Goal: Task Accomplishment & Management: Manage account settings

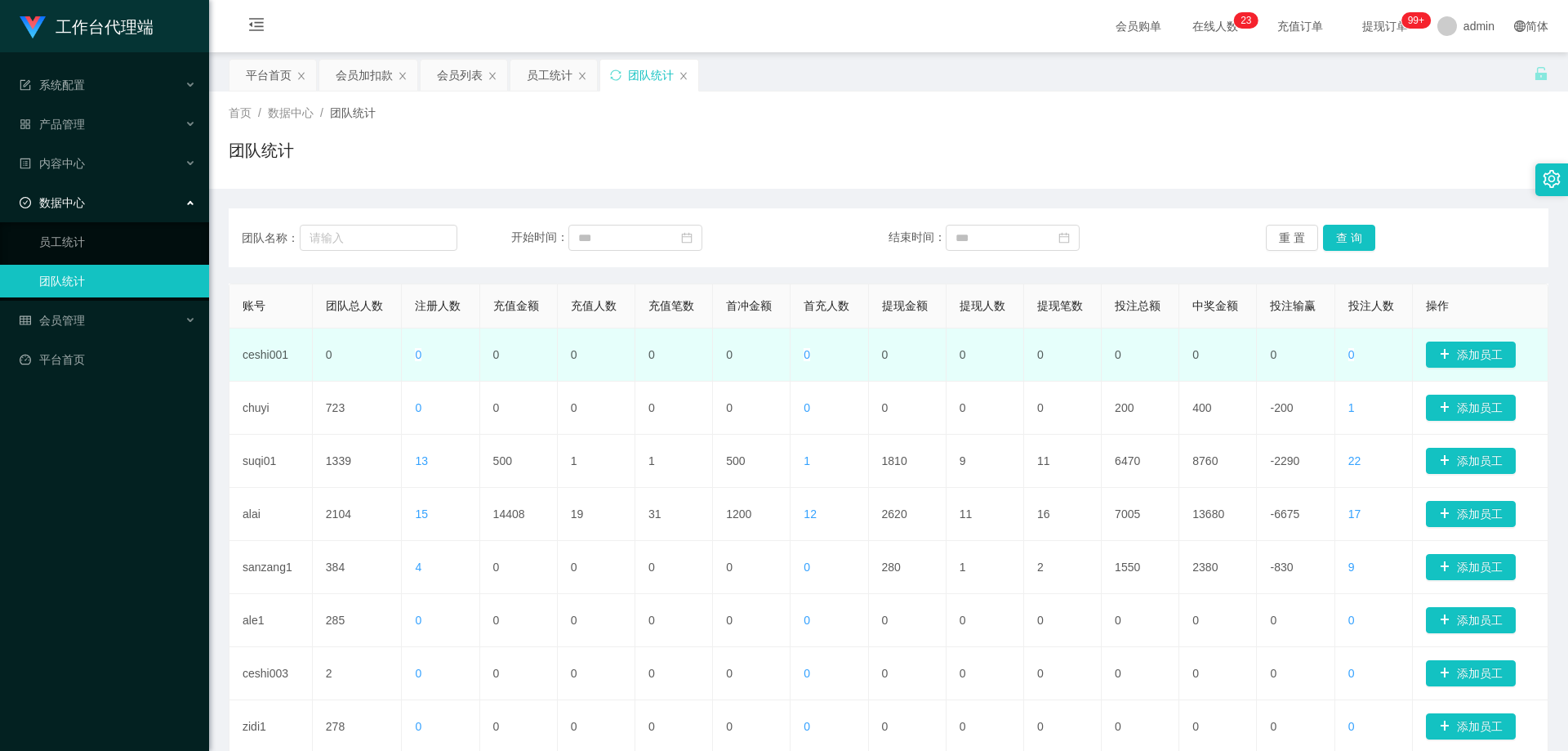
scroll to position [163, 0]
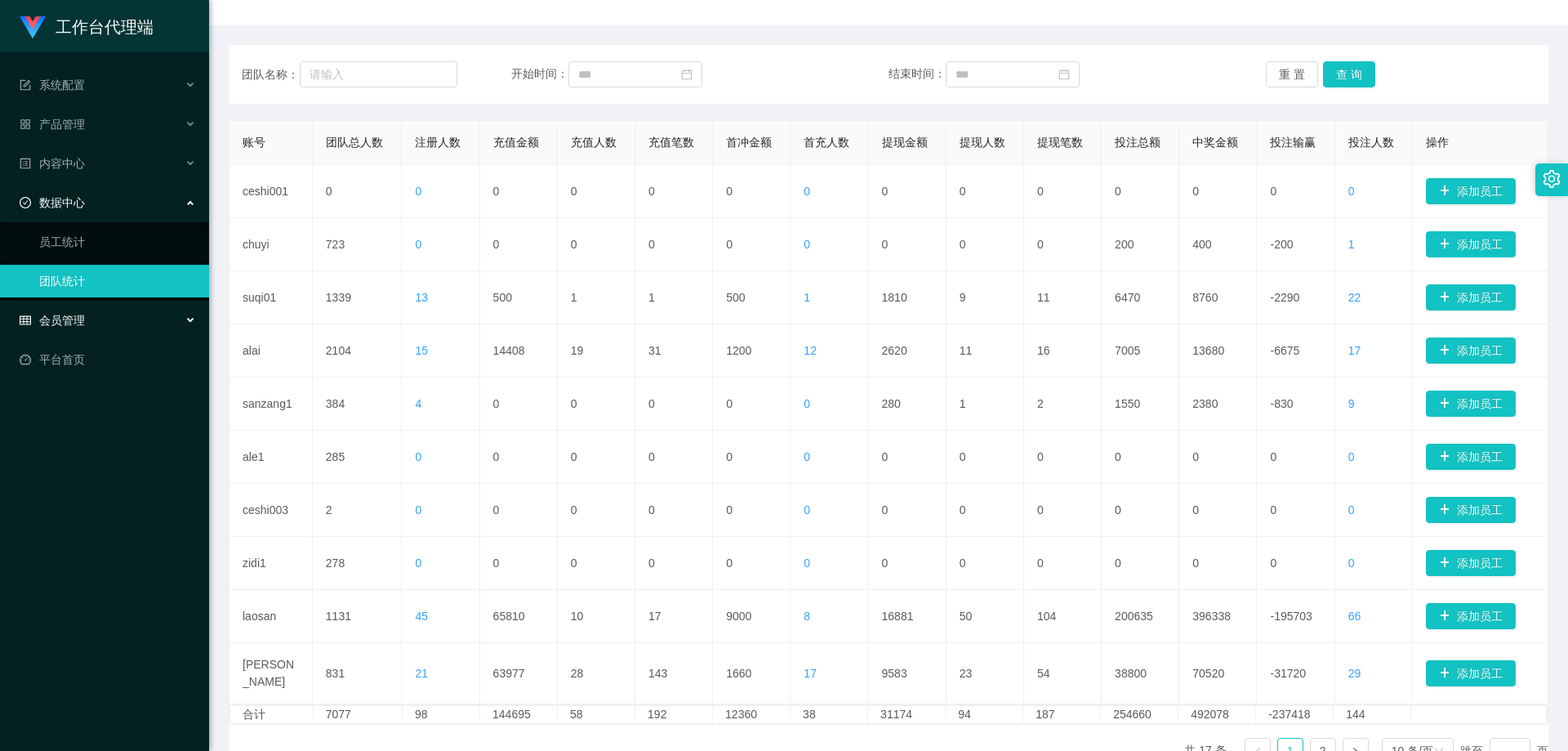
click at [66, 315] on span "会员管理" at bounding box center [52, 319] width 65 height 13
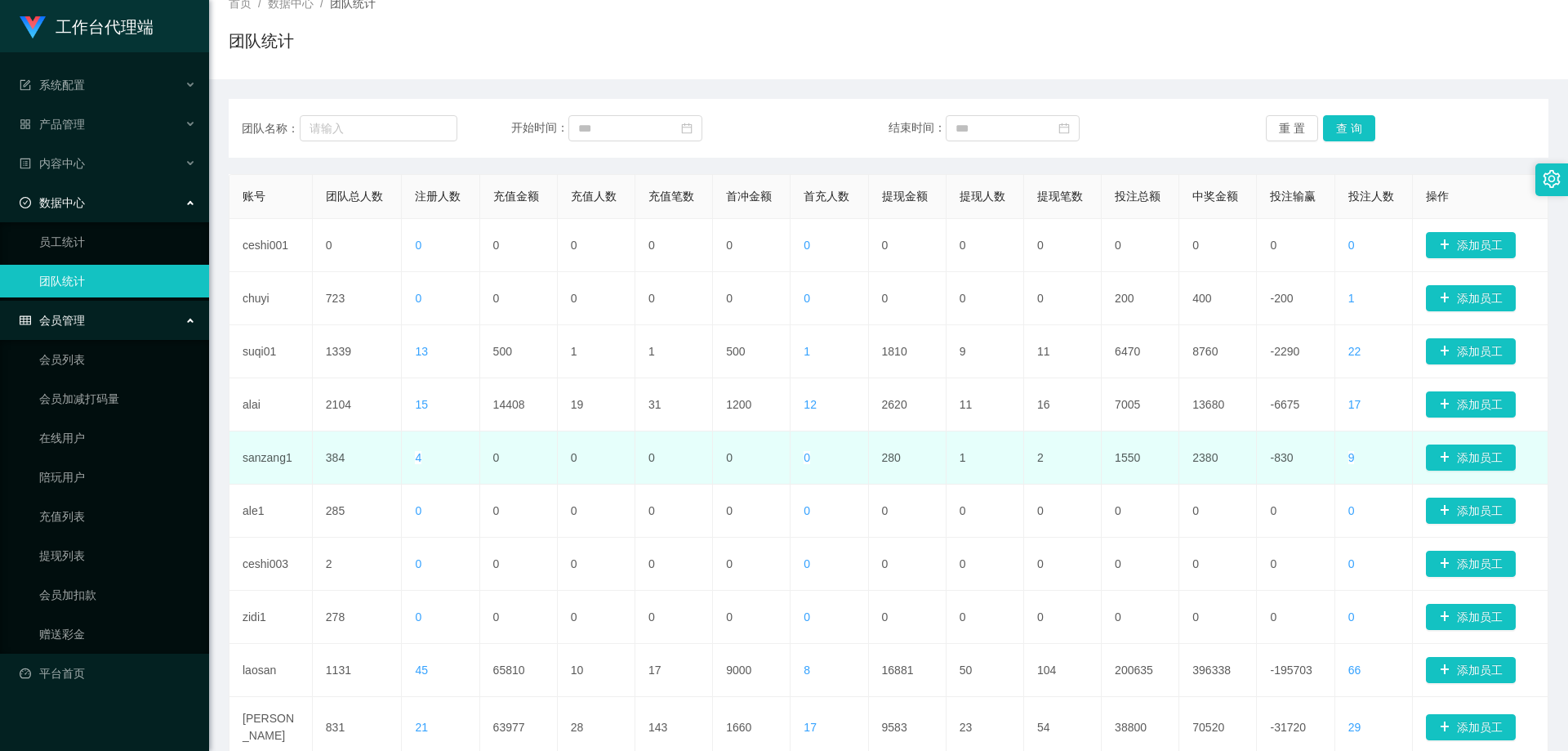
scroll to position [82, 0]
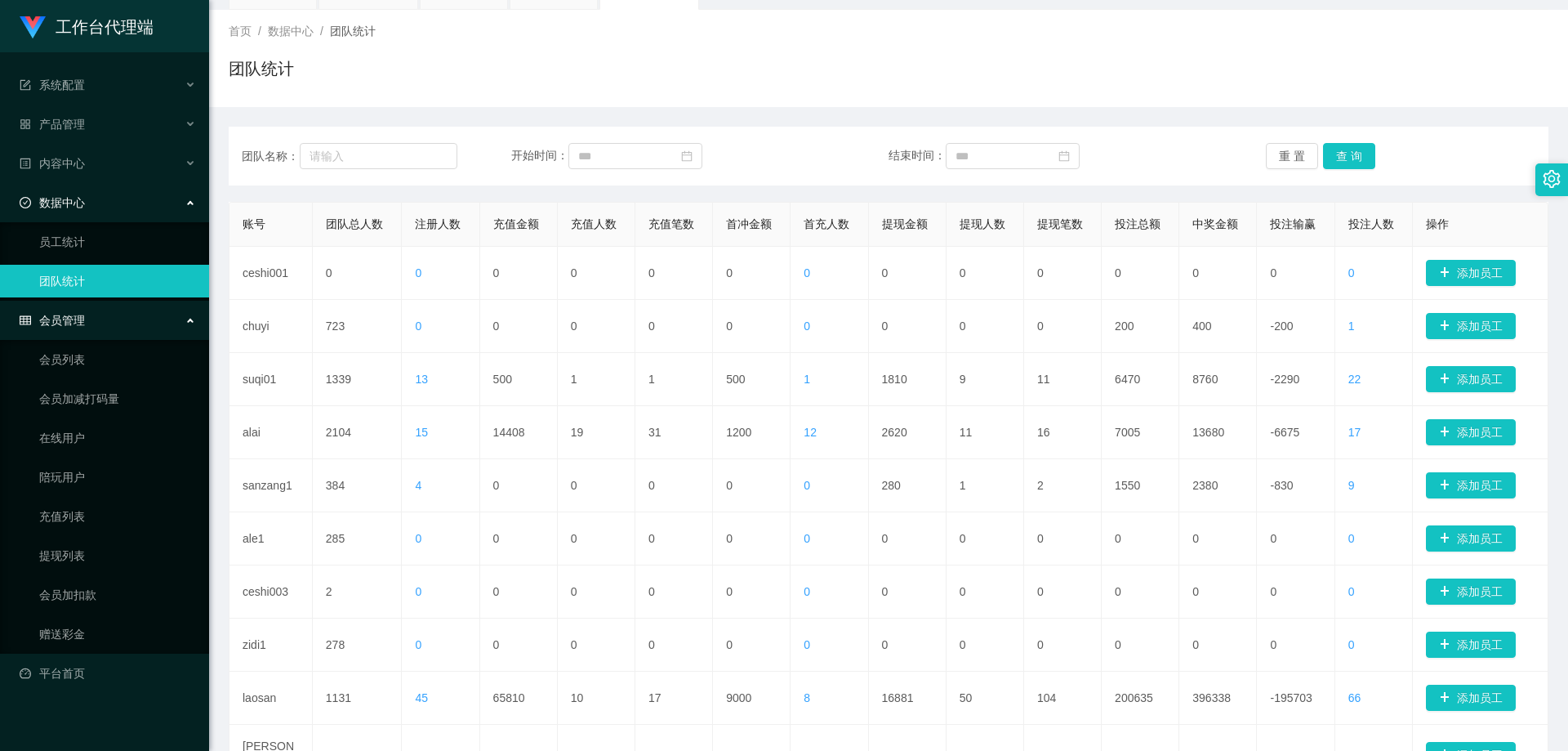
drag, startPoint x: 473, startPoint y: 29, endPoint x: 501, endPoint y: 27, distance: 28.1
click at [473, 29] on div "首页 / 数据中心 / 团队统计 /" at bounding box center [887, 31] width 1319 height 18
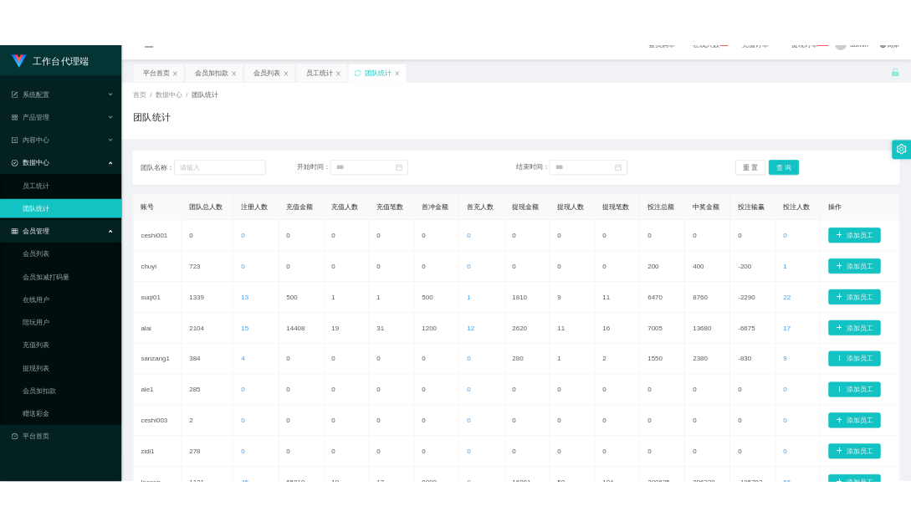
scroll to position [0, 0]
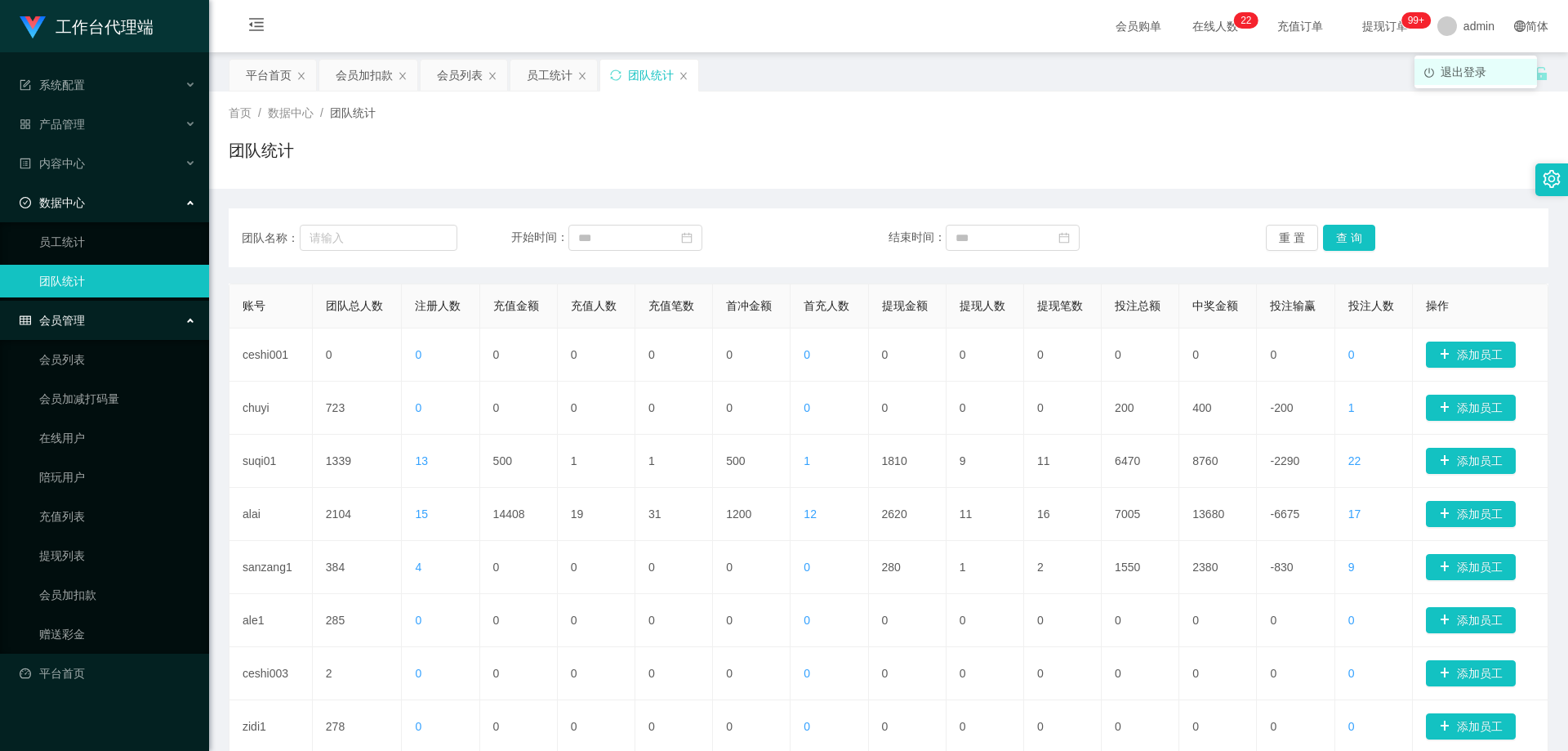
click at [1454, 66] on span "退出登录" at bounding box center [1463, 71] width 46 height 13
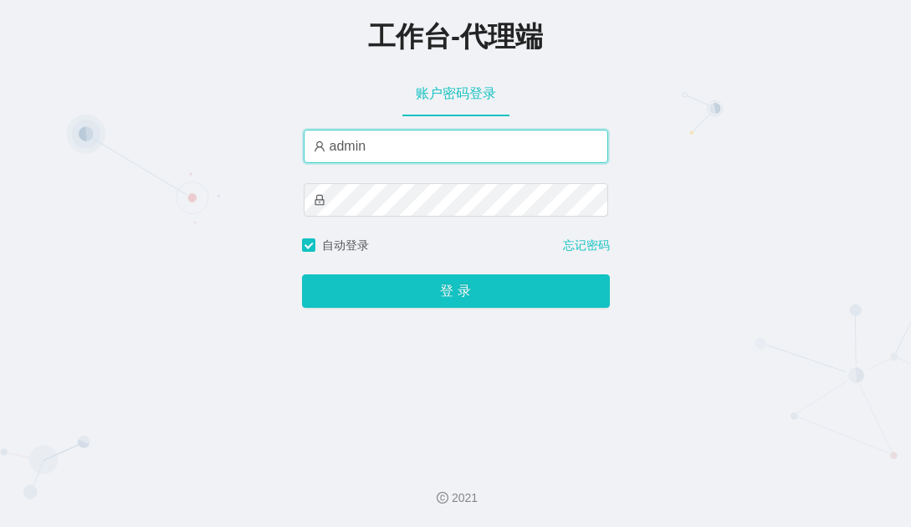
click at [437, 158] on input "admin" at bounding box center [456, 146] width 304 height 33
paste input "shayu520"
type input "shayu520"
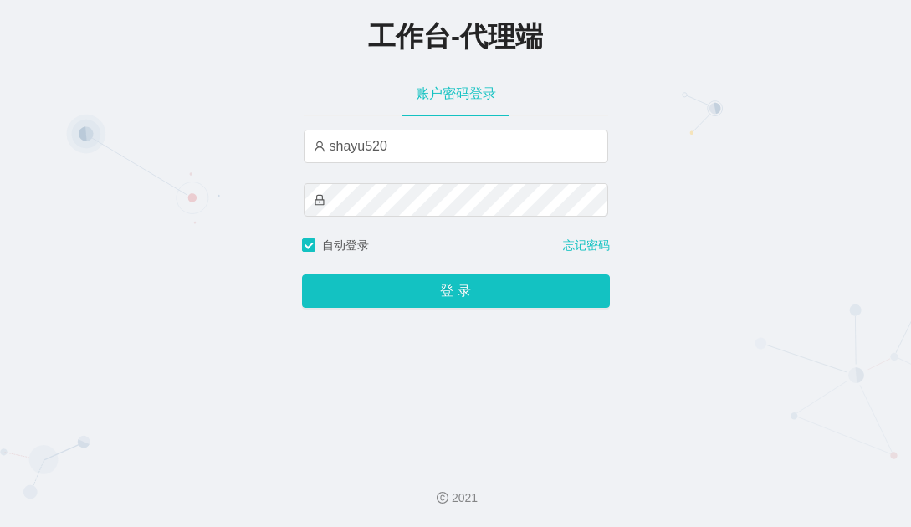
click at [440, 182] on div "shayu520" at bounding box center [456, 183] width 304 height 107
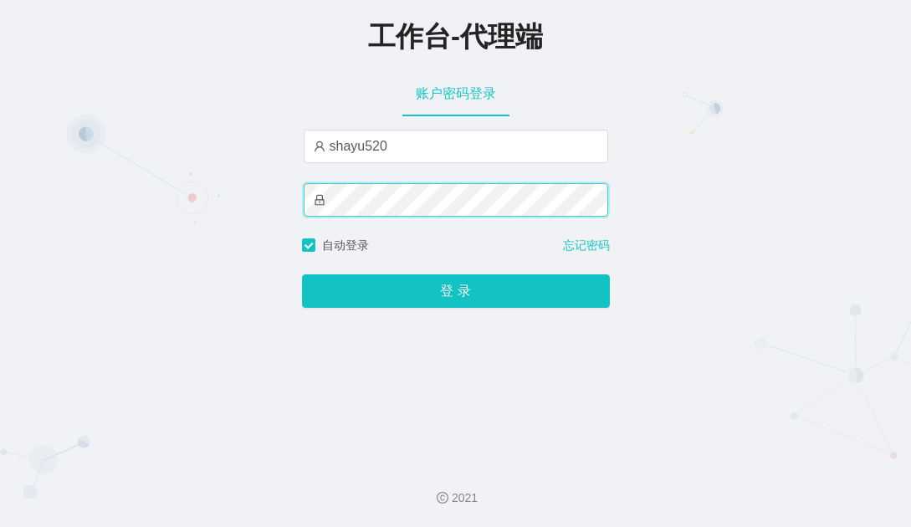
click at [302, 274] on button "登 录" at bounding box center [456, 290] width 308 height 33
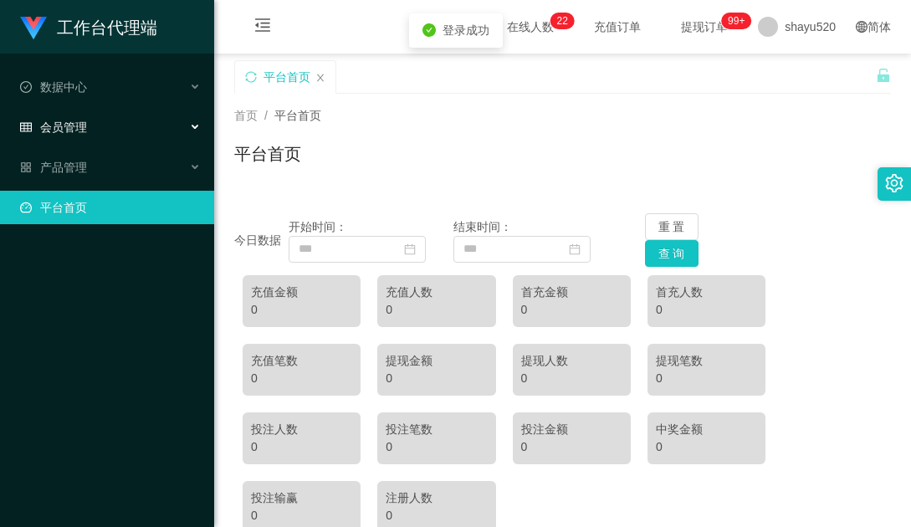
click at [109, 133] on div "会员管理" at bounding box center [107, 126] width 214 height 33
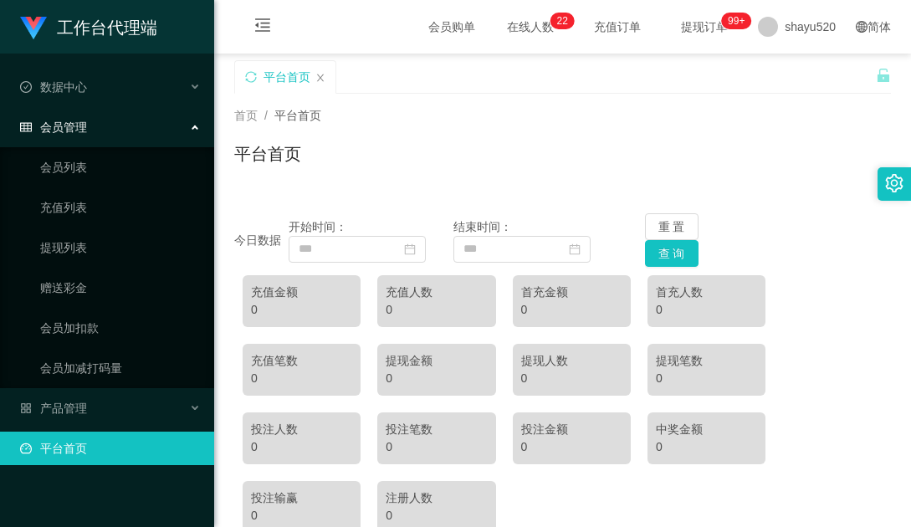
click at [120, 125] on div "会员管理" at bounding box center [107, 126] width 214 height 33
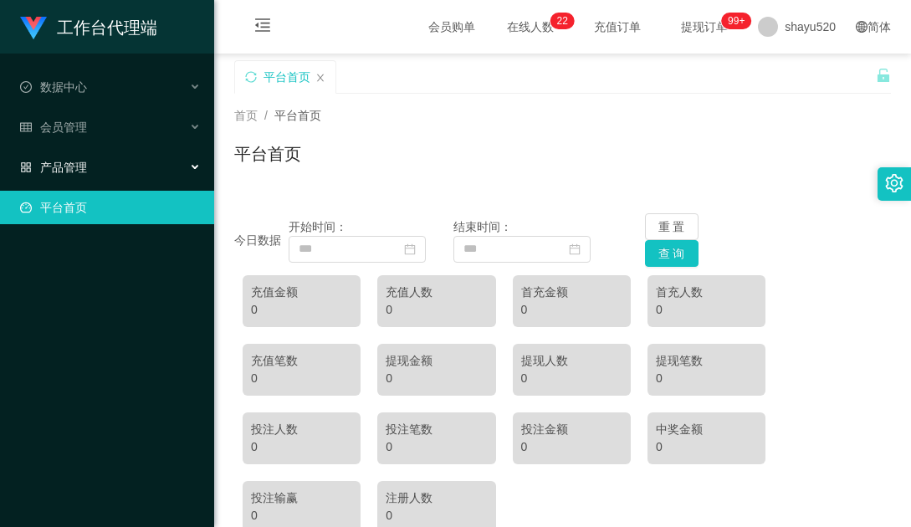
click at [114, 163] on div "产品管理" at bounding box center [107, 167] width 214 height 33
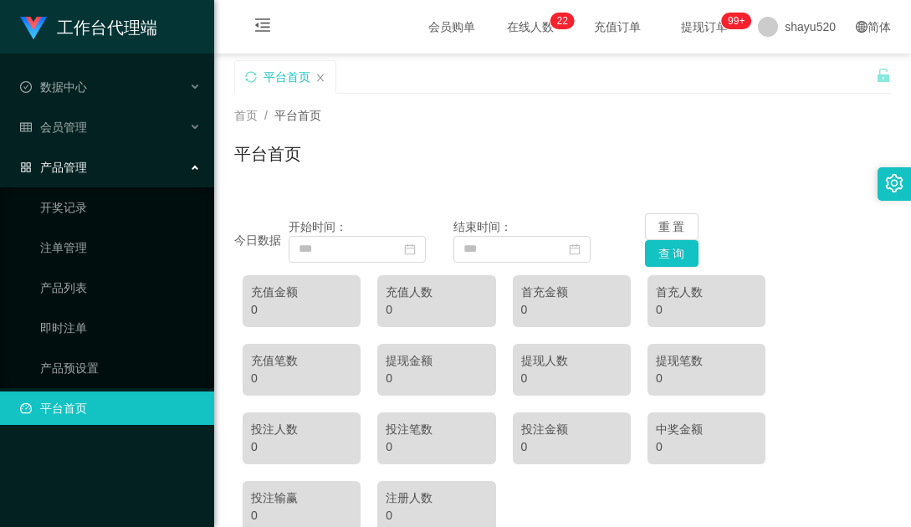
click at [140, 157] on div "产品管理" at bounding box center [107, 167] width 214 height 33
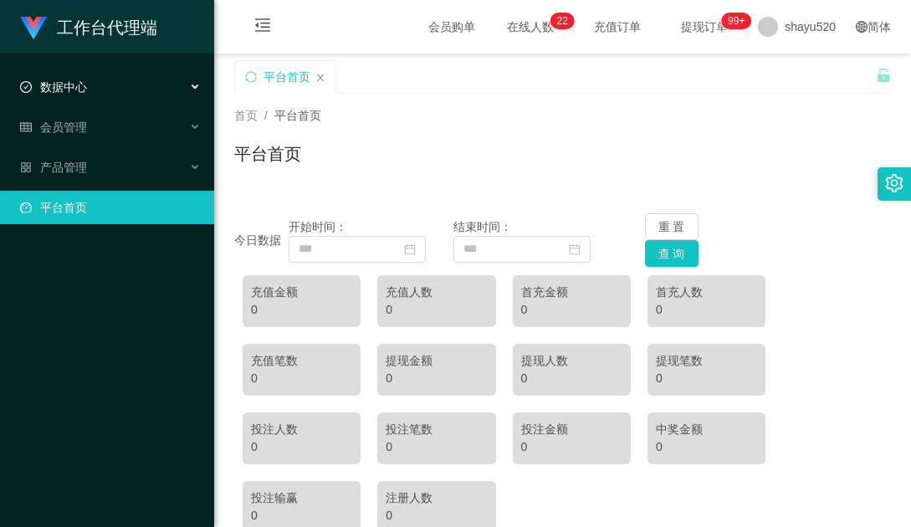
click at [125, 92] on div "数据中心" at bounding box center [107, 86] width 214 height 33
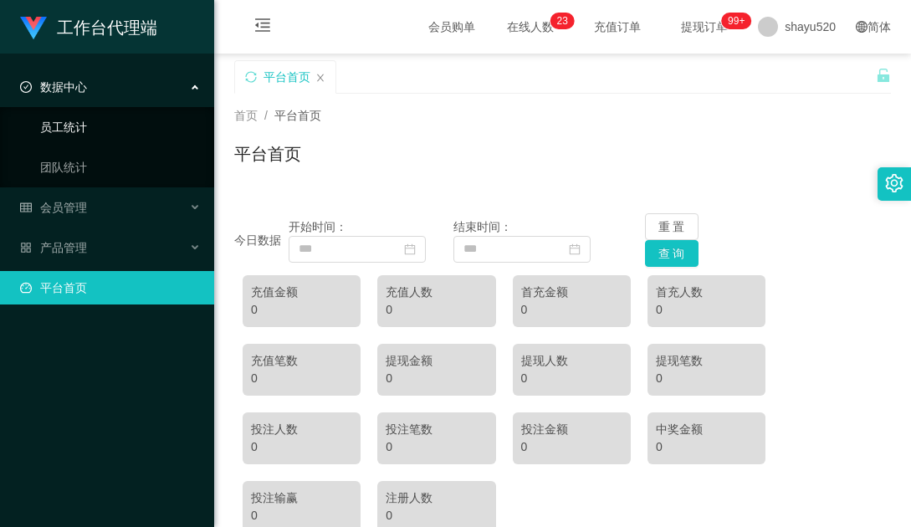
click at [105, 125] on link "员工统计" at bounding box center [120, 126] width 161 height 33
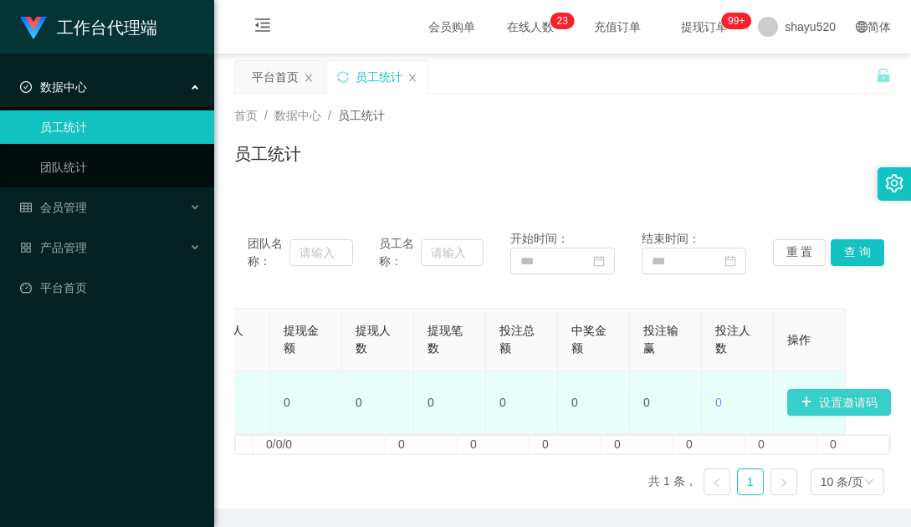
click at [828, 395] on button "设置邀请码" at bounding box center [839, 402] width 104 height 27
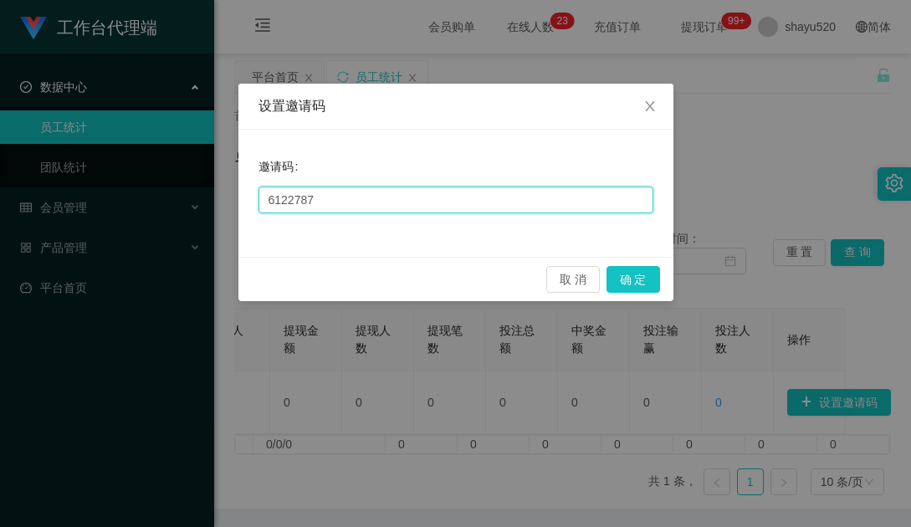
click at [362, 189] on input "6122787" at bounding box center [455, 199] width 395 height 27
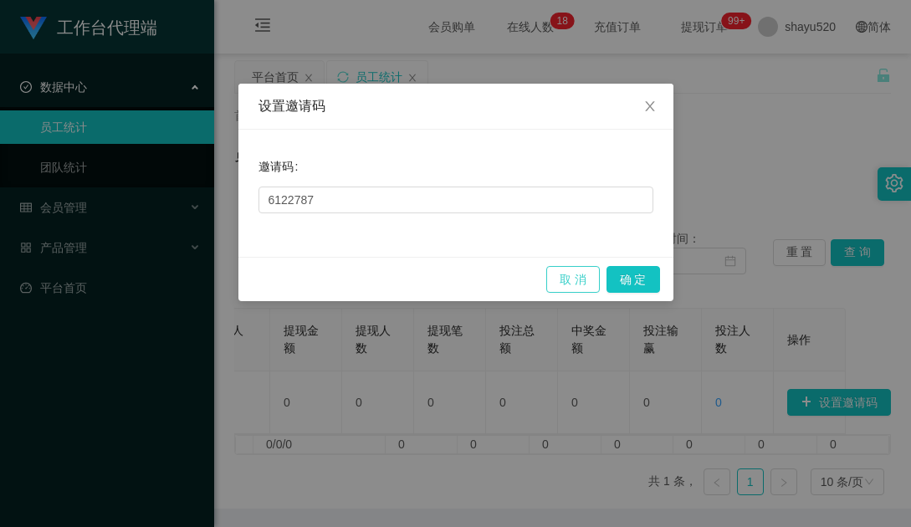
click at [559, 276] on button "取 消" at bounding box center [573, 279] width 54 height 27
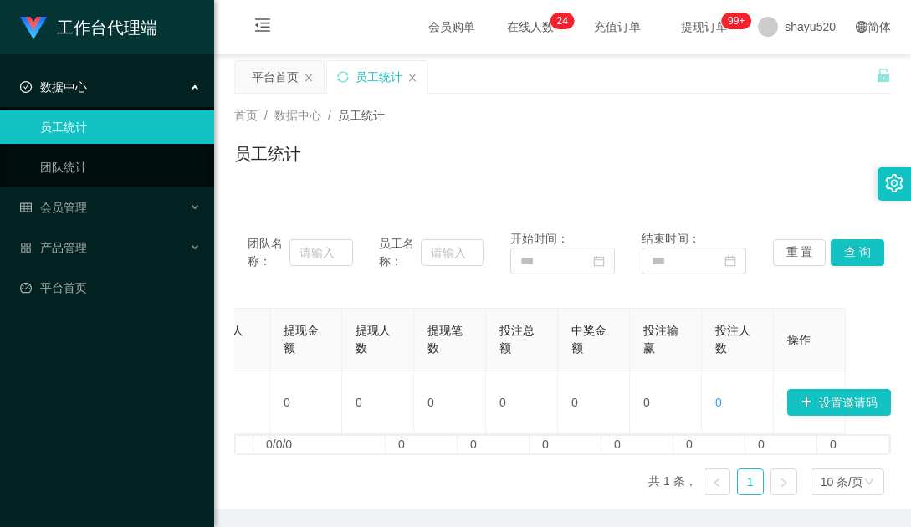
click at [426, 160] on div "员工统计" at bounding box center [562, 160] width 656 height 38
click at [414, 77] on icon "图标: close" at bounding box center [412, 78] width 10 height 10
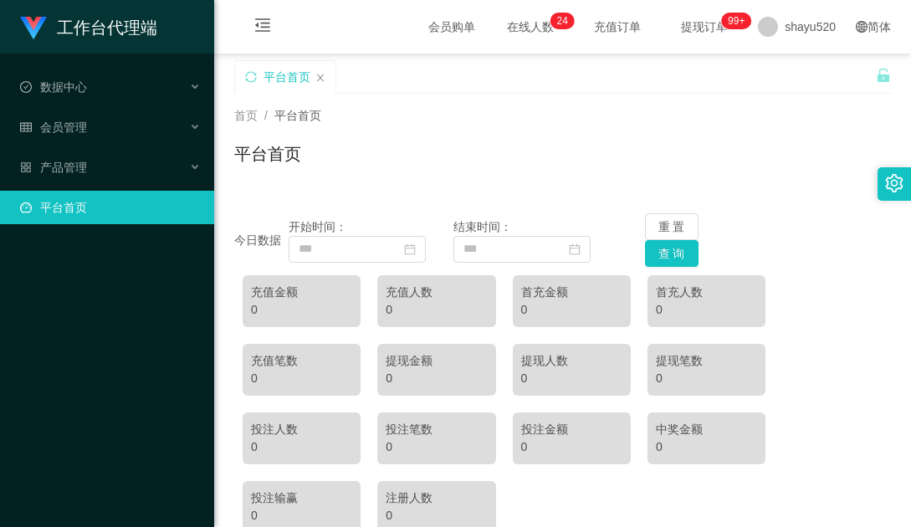
click at [677, 30] on span "提现订单 99+" at bounding box center [704, 27] width 64 height 12
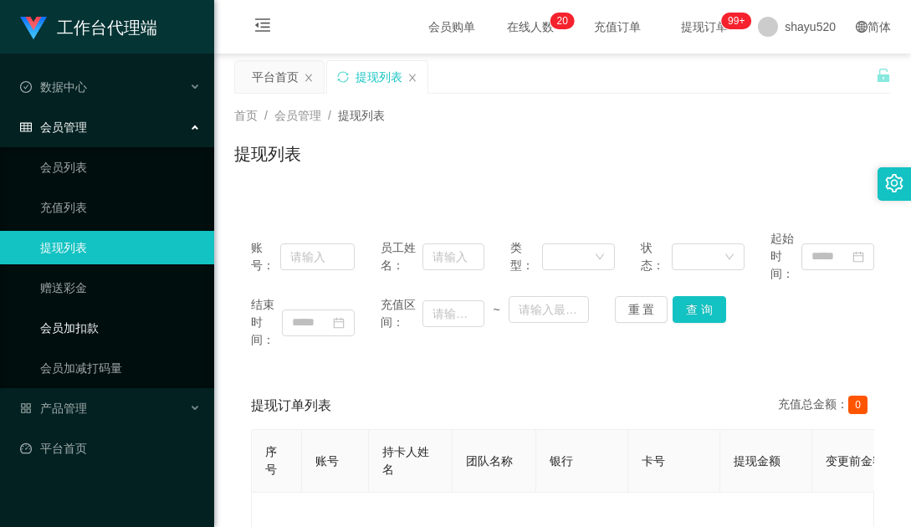
click at [75, 324] on link "会员加扣款" at bounding box center [120, 327] width 161 height 33
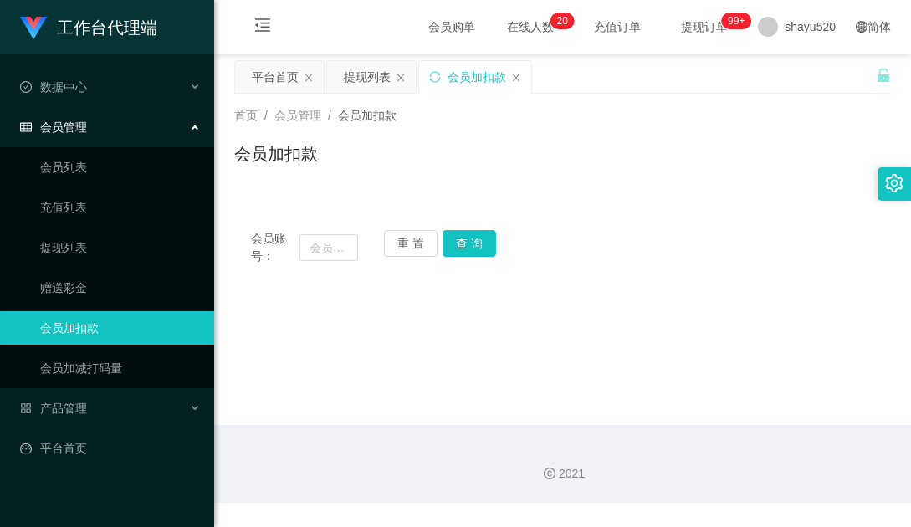
click at [598, 156] on div "会员加扣款" at bounding box center [562, 160] width 656 height 38
click at [676, 209] on div "会员账号： 重 置 查 询 会员账号 会员姓名 账号余额 操作类型 人工加款 人工扣款 金额 确 定" at bounding box center [562, 237] width 656 height 89
click at [198, 130] on div "会员管理" at bounding box center [107, 126] width 214 height 33
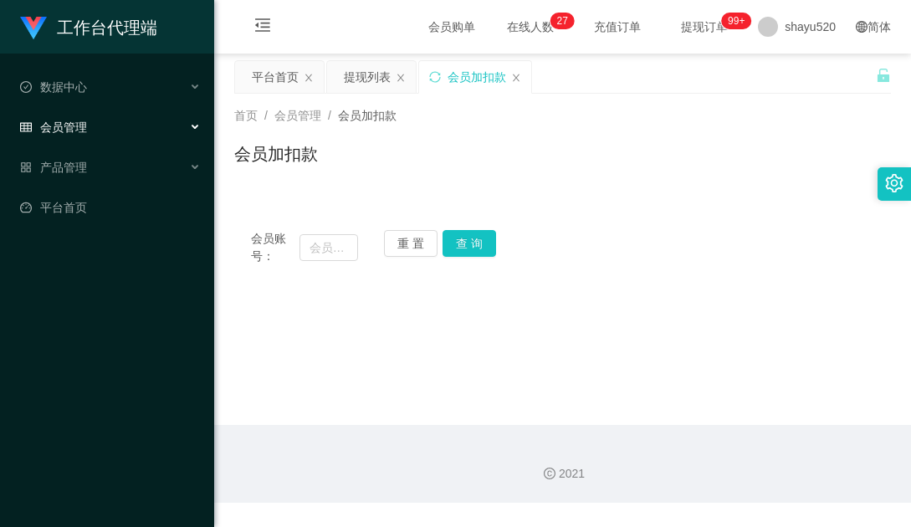
drag, startPoint x: 147, startPoint y: 123, endPoint x: 156, endPoint y: 121, distance: 8.5
click at [147, 123] on div "会员管理" at bounding box center [107, 126] width 214 height 33
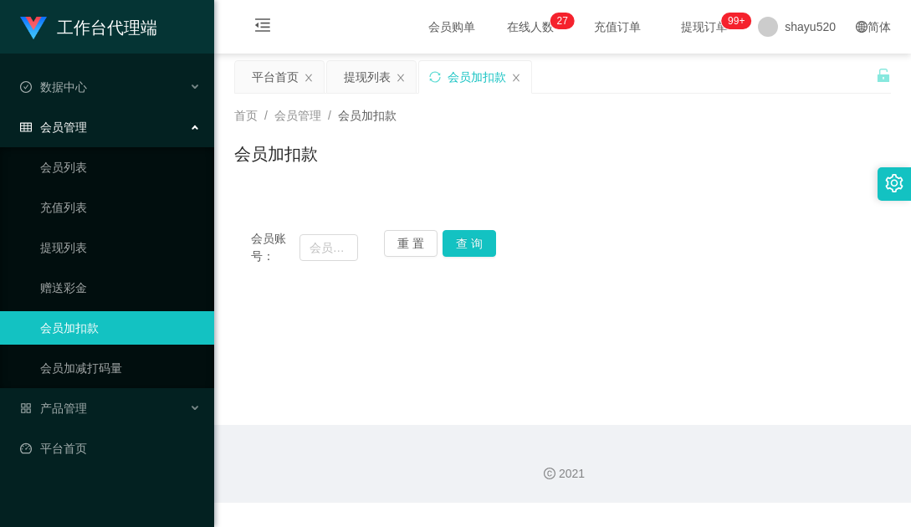
click at [172, 127] on div "会员管理" at bounding box center [107, 126] width 214 height 33
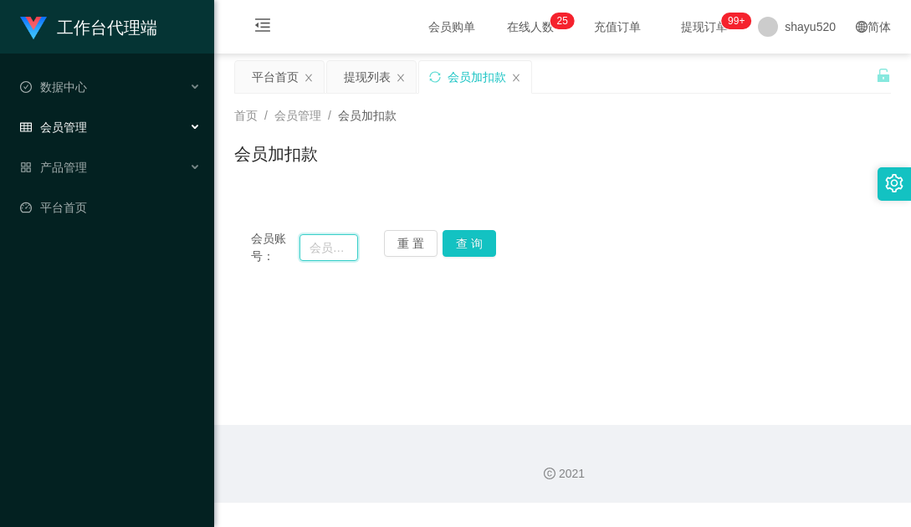
click at [305, 253] on input "text" at bounding box center [328, 247] width 59 height 27
click at [590, 204] on div "会员账号： 重 置 查 询 会员账号 会员姓名 账号余额 操作类型 人工加款 人工扣款 金额 确 定" at bounding box center [562, 237] width 656 height 89
click at [549, 166] on div "会员加扣款" at bounding box center [562, 160] width 656 height 38
click at [813, 28] on span "shayu520" at bounding box center [809, 27] width 51 height 54
click at [789, 74] on span "退出登录" at bounding box center [787, 73] width 47 height 13
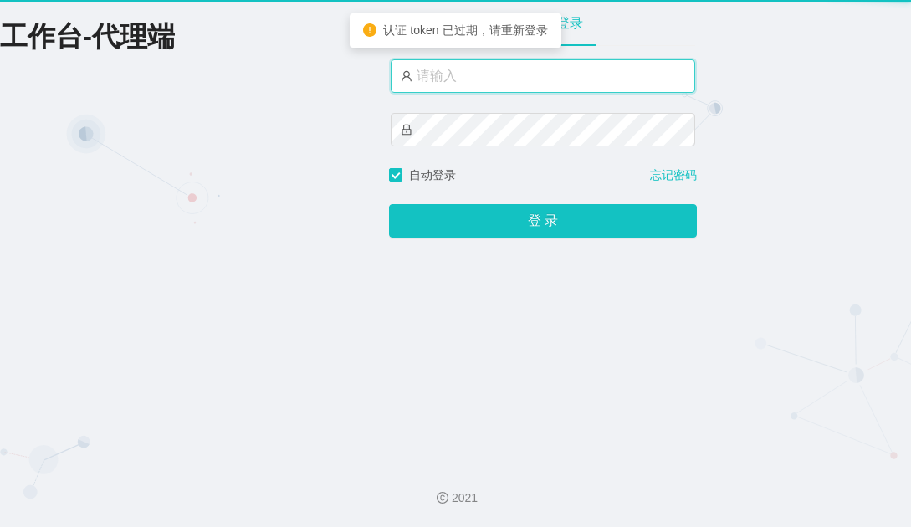
type input "admin"
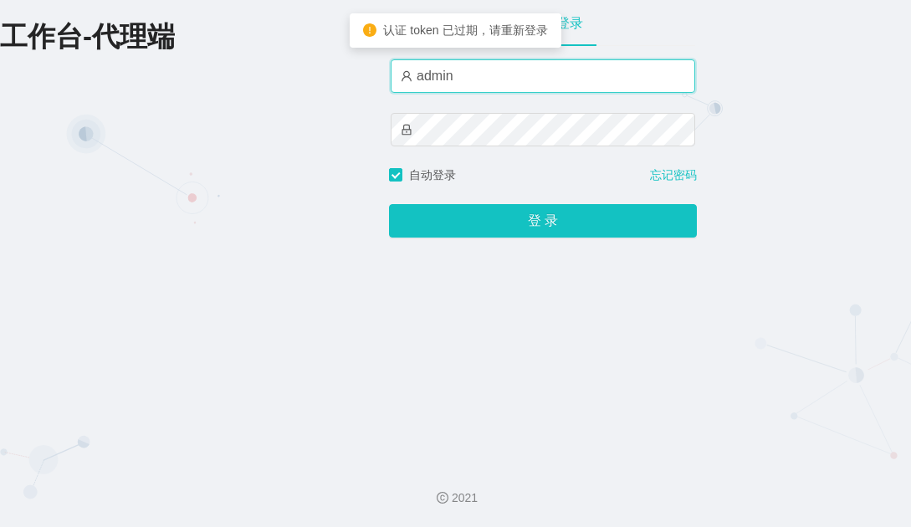
click at [530, 87] on input "admin" at bounding box center [543, 75] width 304 height 33
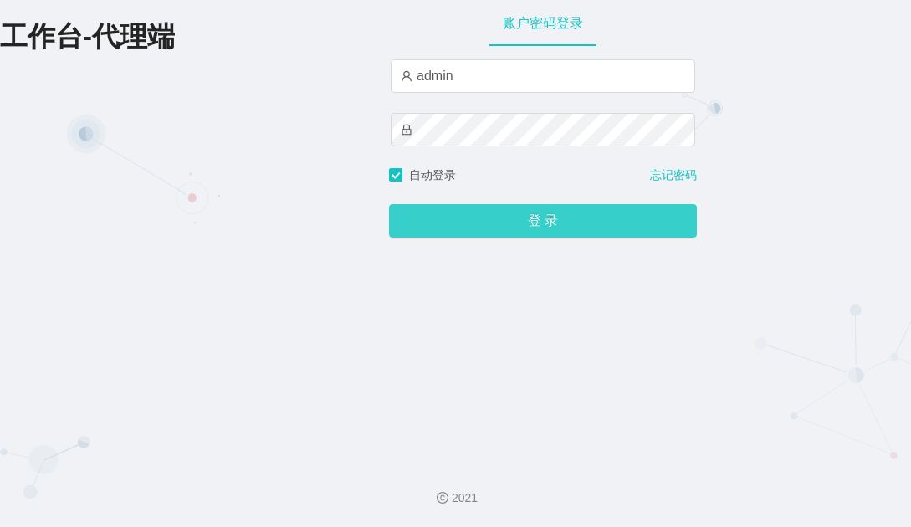
click at [663, 222] on button "登 录" at bounding box center [543, 220] width 308 height 33
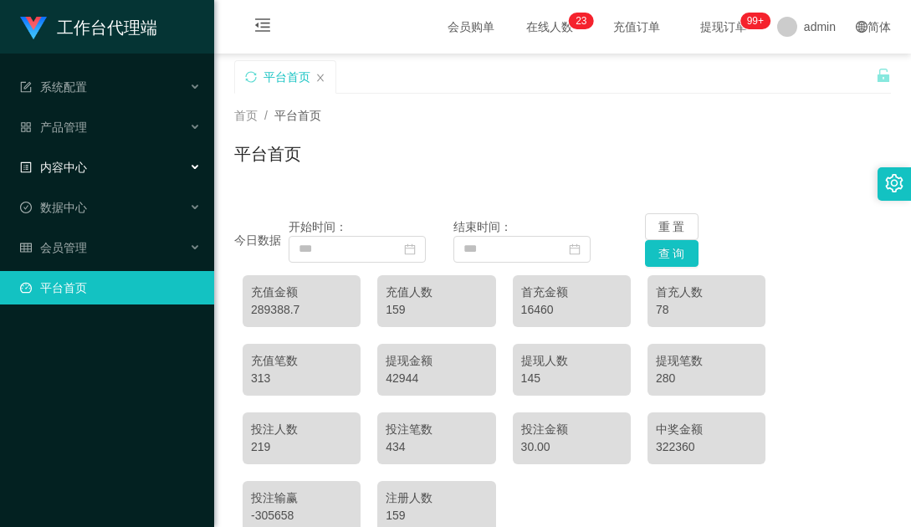
click at [114, 161] on div "内容中心" at bounding box center [107, 167] width 214 height 33
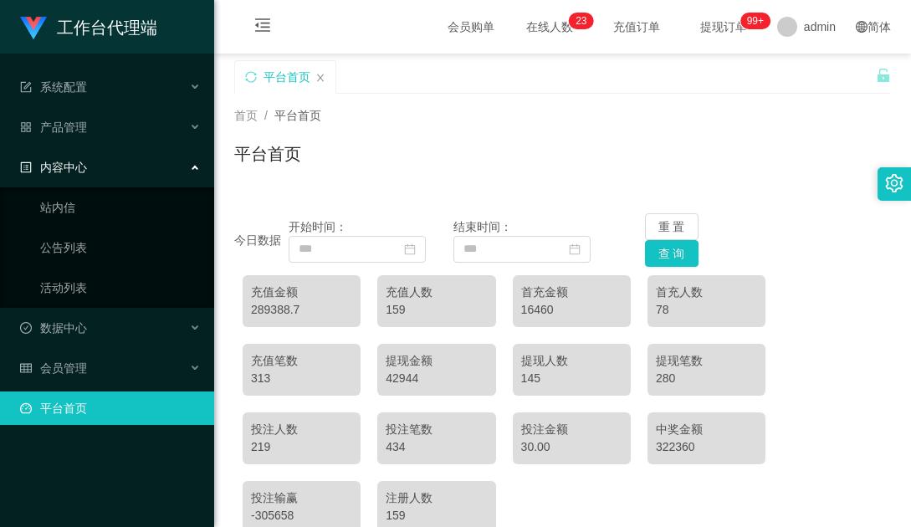
click at [114, 161] on div "内容中心" at bounding box center [107, 167] width 214 height 33
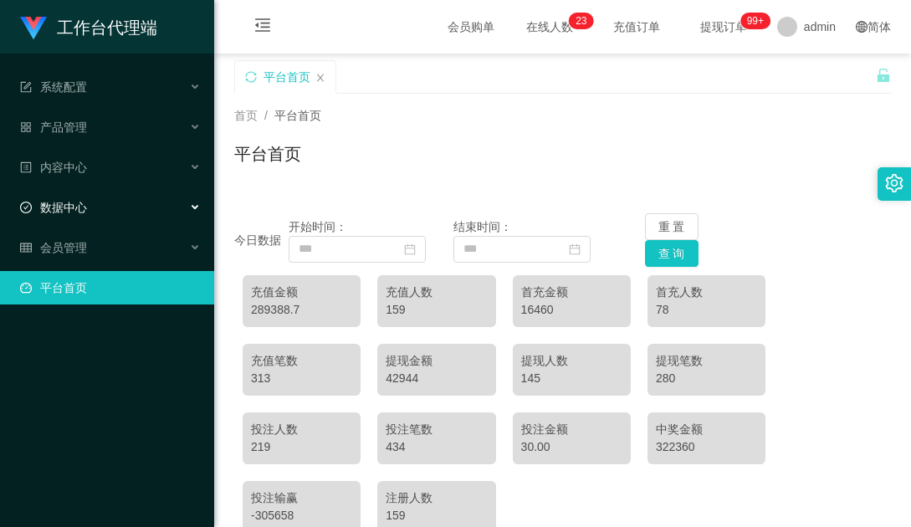
click at [113, 204] on div "数据中心" at bounding box center [107, 207] width 214 height 33
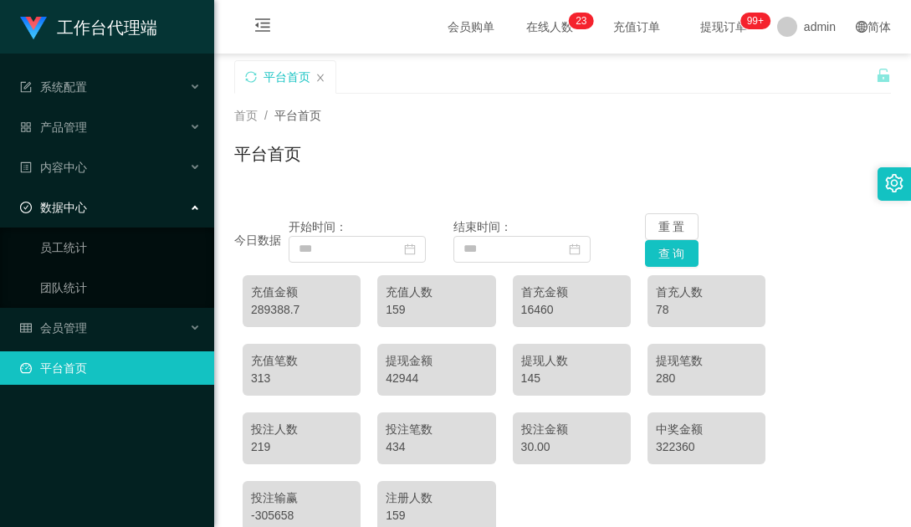
click at [113, 204] on div "数据中心" at bounding box center [107, 207] width 214 height 33
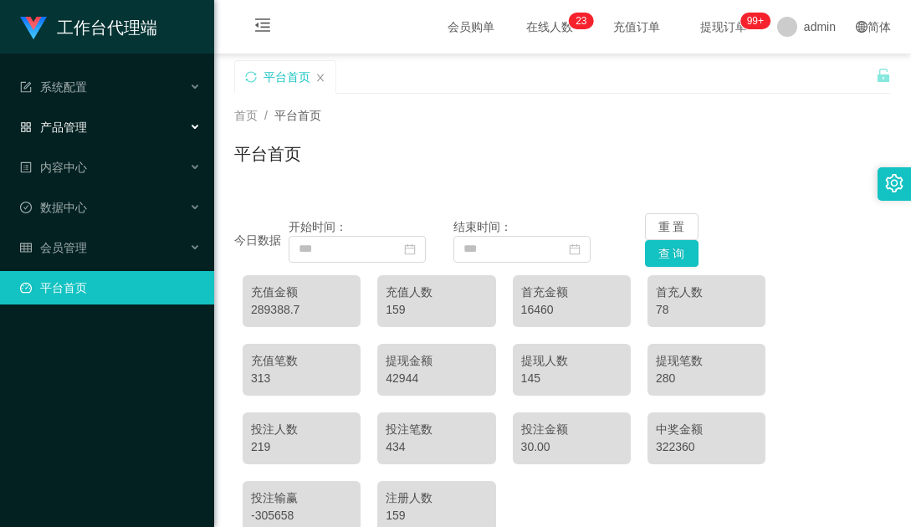
click at [161, 112] on div "产品管理" at bounding box center [107, 126] width 214 height 33
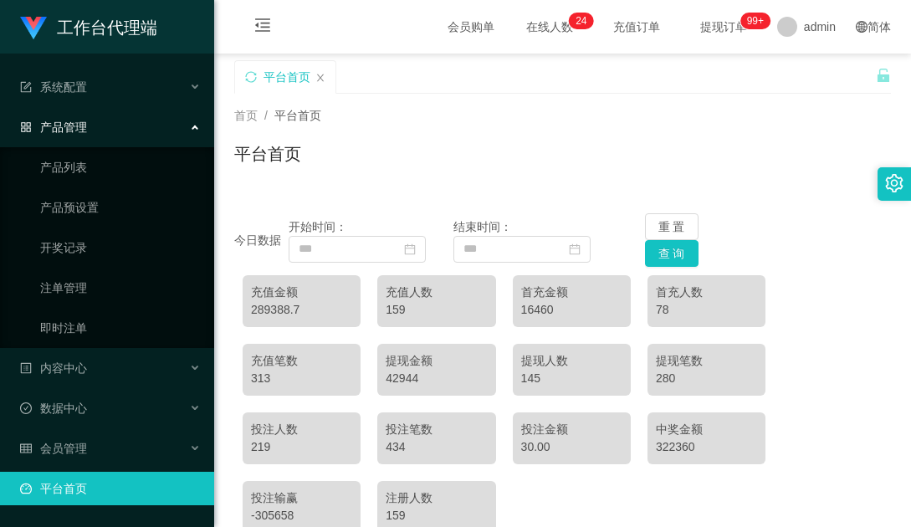
click at [160, 129] on div "产品管理" at bounding box center [107, 126] width 214 height 33
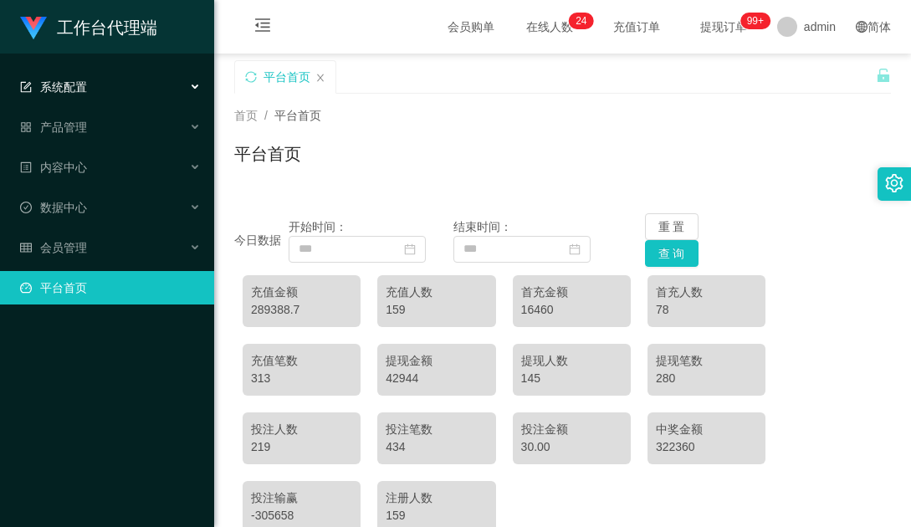
click at [172, 87] on div "系统配置" at bounding box center [107, 86] width 214 height 33
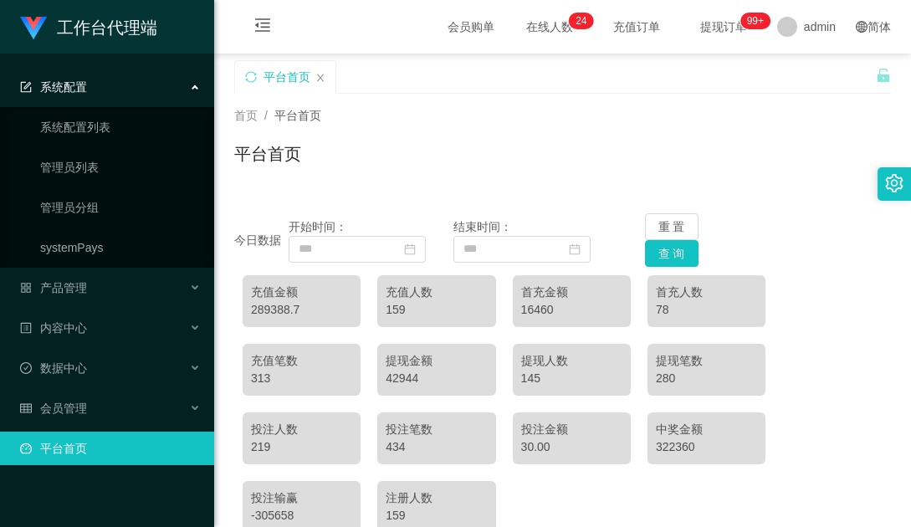
click at [172, 87] on div "系统配置" at bounding box center [107, 86] width 214 height 33
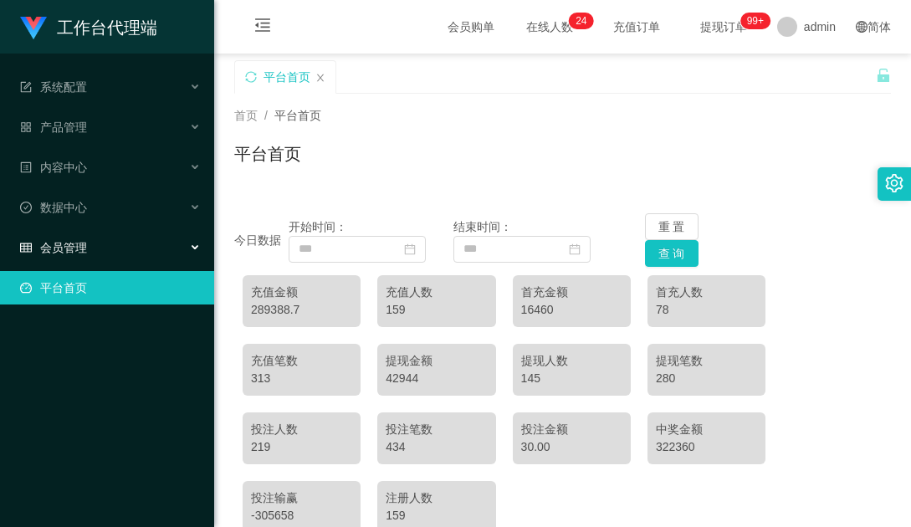
click at [124, 245] on div "会员管理" at bounding box center [107, 247] width 214 height 33
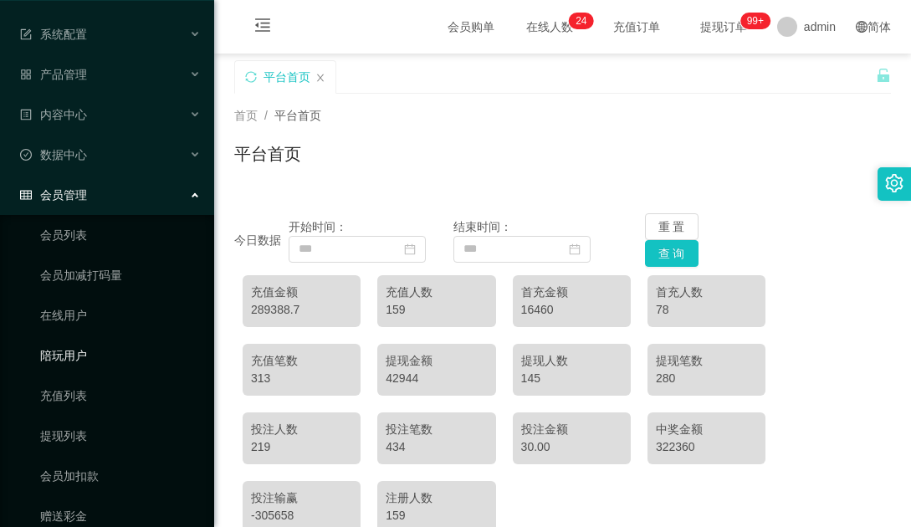
scroll to position [115, 0]
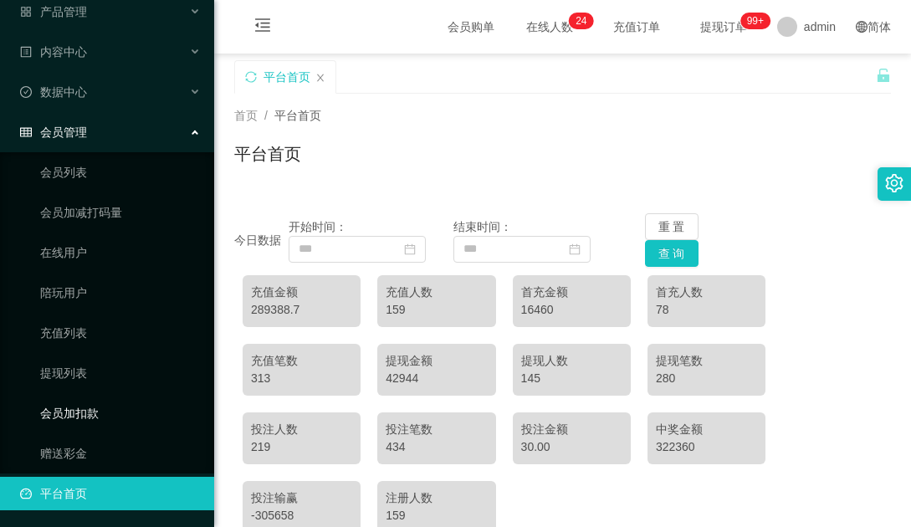
click at [90, 402] on link "会员加扣款" at bounding box center [120, 412] width 161 height 33
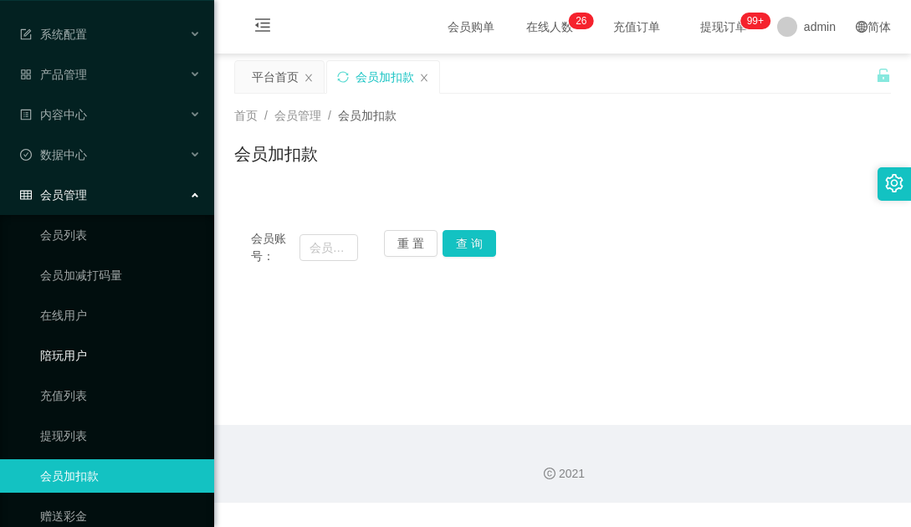
scroll to position [115, 0]
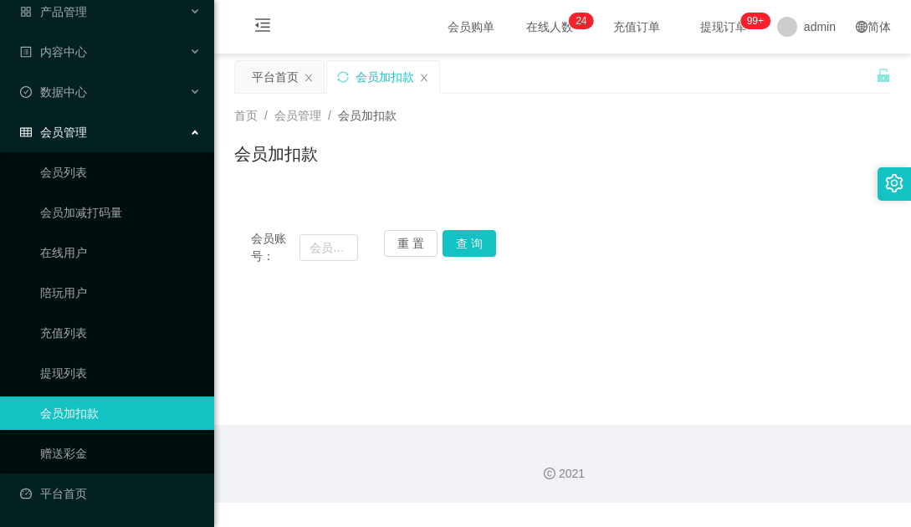
click at [716, 248] on div "会员账号： 重 置 查 询" at bounding box center [562, 247] width 656 height 35
click at [607, 166] on div "会员加扣款" at bounding box center [562, 160] width 656 height 38
click at [470, 362] on main "关闭左侧 关闭右侧 关闭其它 刷新页面 平台首页 会员加扣款 首页 / 会员管理 / 会员加扣款 / 会员加扣款 会员账号： 重 置 查 询 会员账号 会员姓…" at bounding box center [562, 239] width 697 height 371
click at [900, 185] on icon "图标: setting" at bounding box center [895, 183] width 18 height 18
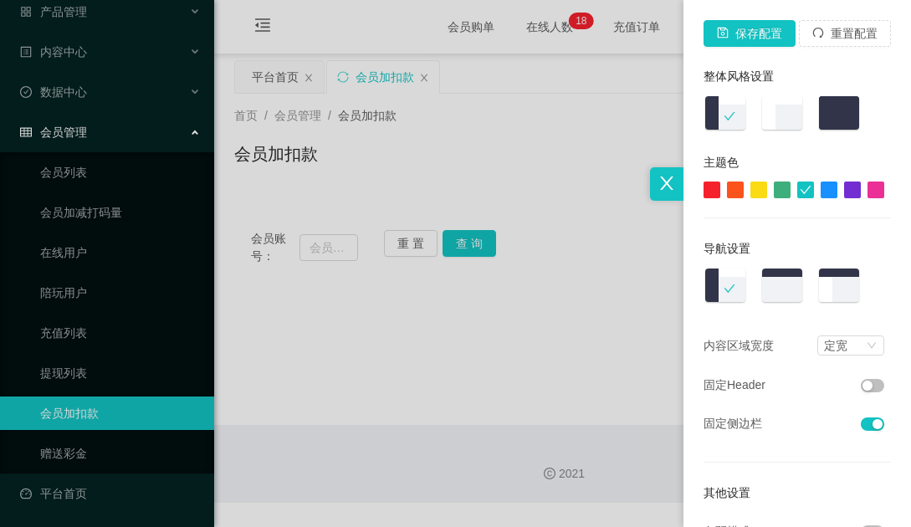
click at [568, 288] on div at bounding box center [455, 263] width 911 height 527
